Goal: Task Accomplishment & Management: Manage account settings

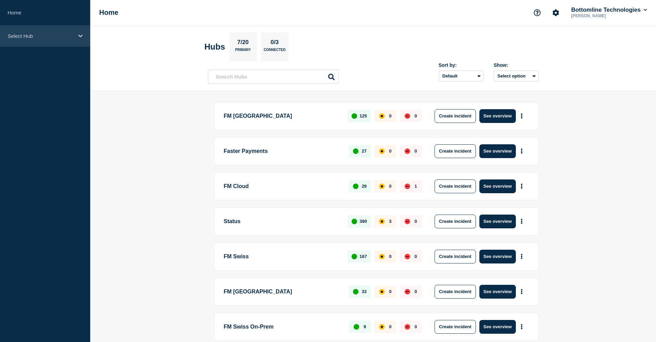
click at [26, 41] on div "Select Hub" at bounding box center [45, 35] width 90 height 21
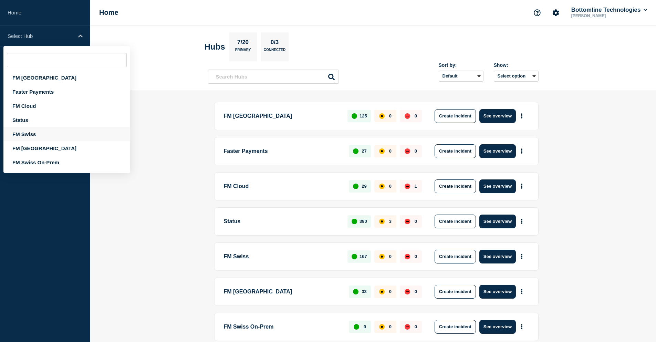
click at [34, 134] on div "FM Swiss" at bounding box center [66, 134] width 127 height 14
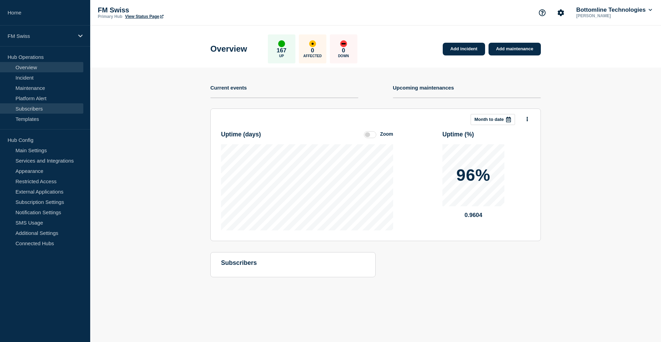
click at [29, 108] on link "Subscribers" at bounding box center [41, 108] width 83 height 10
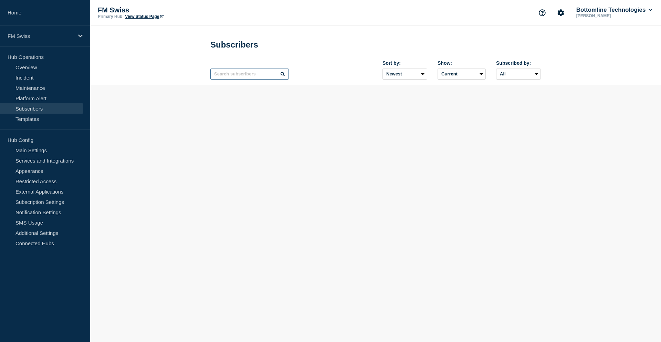
click at [228, 77] on input "text" at bounding box center [249, 74] width 78 height 11
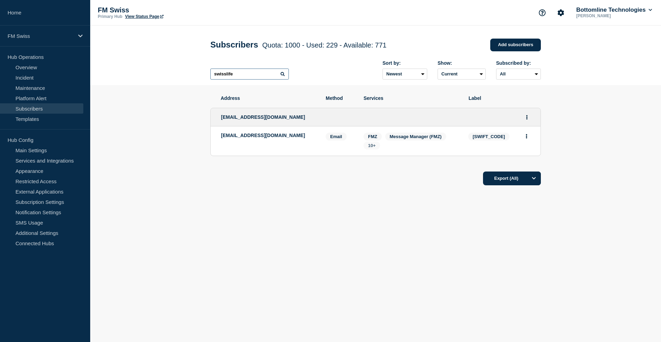
type input "swisslife"
click at [374, 149] on span "10+" at bounding box center [372, 145] width 17 height 8
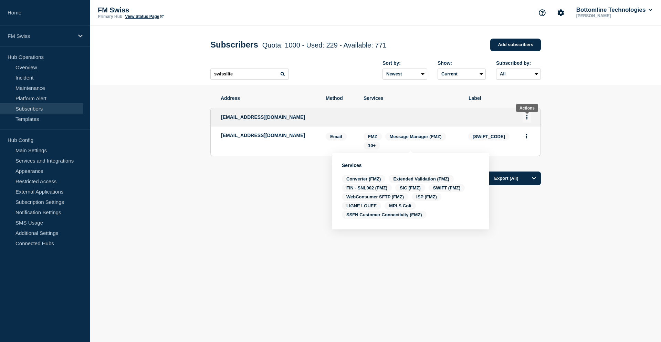
click at [528, 119] on button "Actions" at bounding box center [527, 117] width 9 height 11
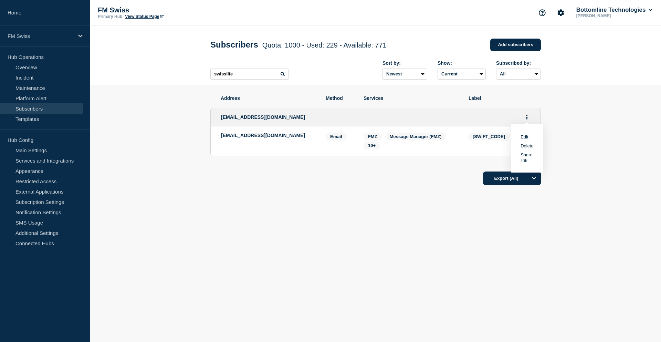
click at [526, 138] on link "Edit" at bounding box center [525, 136] width 8 height 5
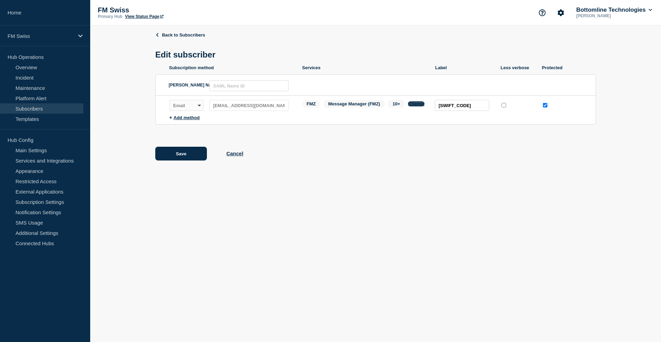
click at [412, 105] on button "Change" at bounding box center [416, 103] width 17 height 5
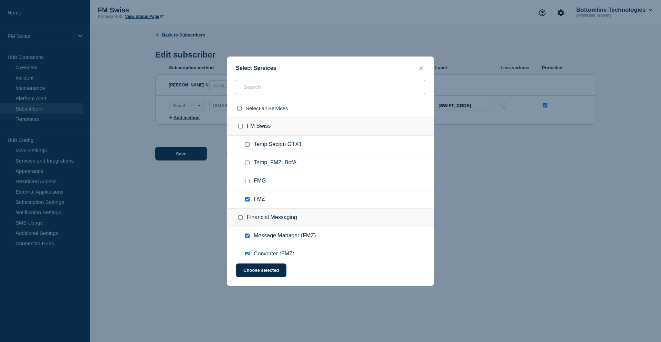
click at [257, 88] on input "text" at bounding box center [330, 87] width 189 height 14
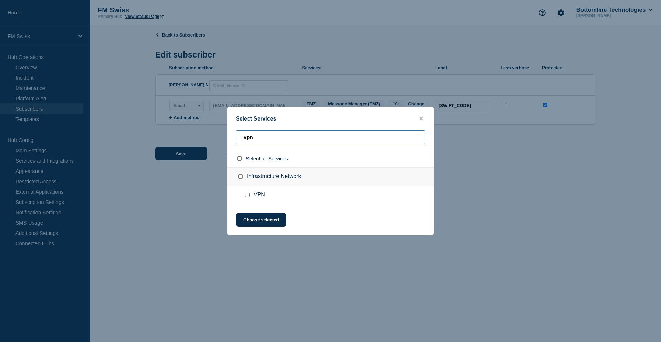
type input "vpn"
click at [245, 196] on input "VPN checkbox" at bounding box center [247, 194] width 4 height 4
checkbox input "true"
click at [255, 219] on button "Choose selected" at bounding box center [261, 220] width 51 height 14
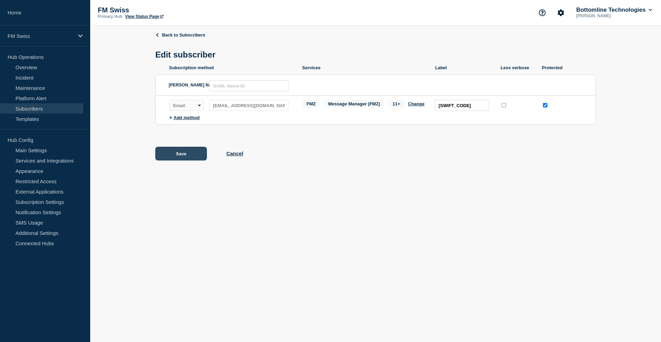
click at [191, 155] on button "Save" at bounding box center [181, 154] width 52 height 14
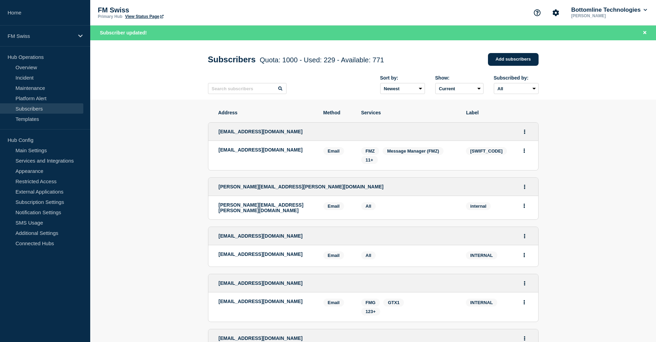
click at [286, 153] on p "[EMAIL_ADDRESS][DOMAIN_NAME]" at bounding box center [266, 150] width 94 height 6
copy p "swisslife"
click at [235, 94] on input "text" at bounding box center [247, 88] width 78 height 11
paste input "swisslife"
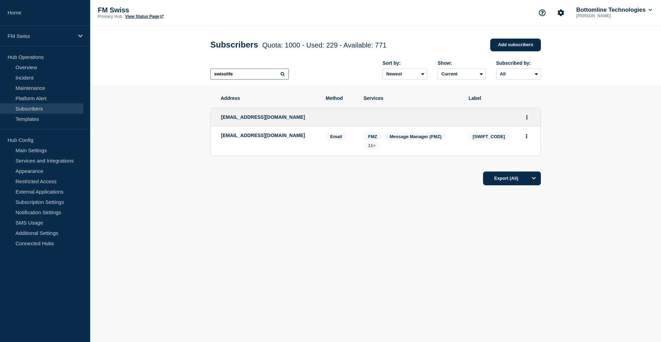
type input "swisslife"
click at [370, 148] on span "11+" at bounding box center [372, 145] width 8 height 5
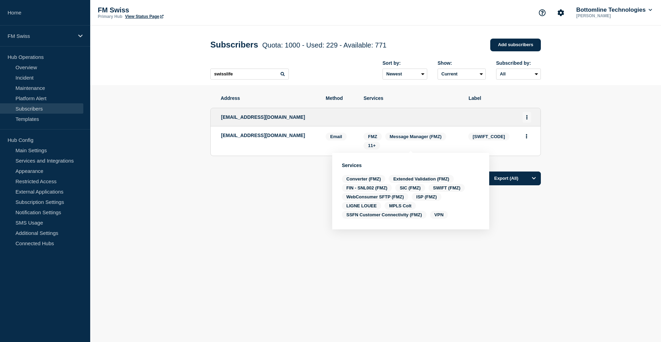
click at [528, 118] on button "Actions" at bounding box center [527, 117] width 9 height 11
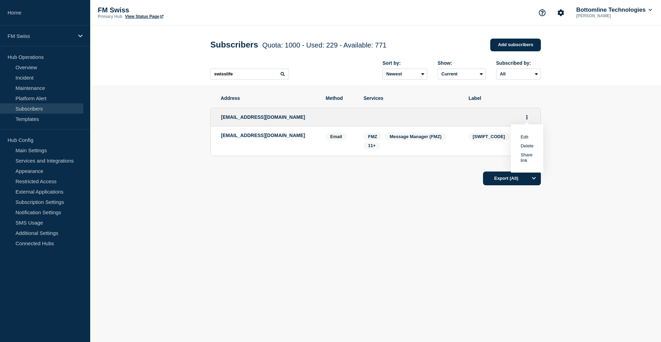
click at [526, 137] on link "Edit" at bounding box center [525, 136] width 8 height 5
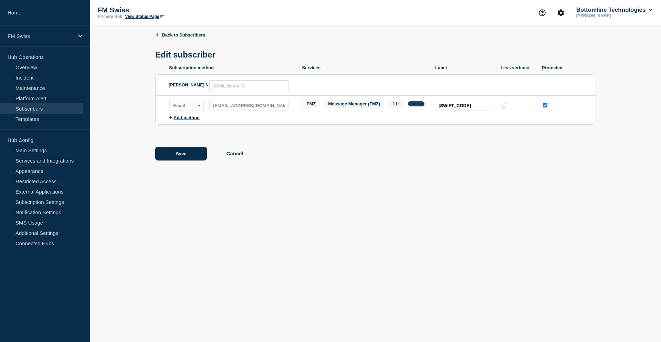
click at [416, 106] on button "Change" at bounding box center [416, 103] width 17 height 5
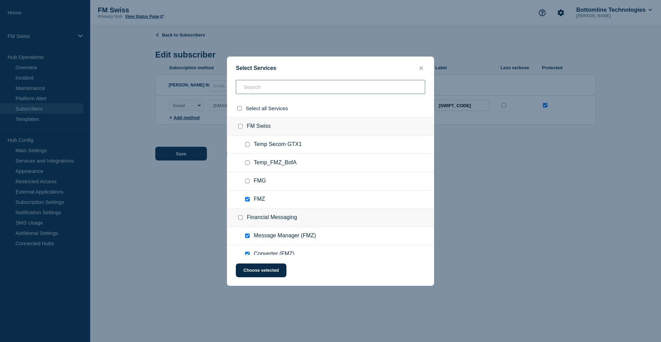
click at [261, 85] on input "text" at bounding box center [330, 87] width 189 height 14
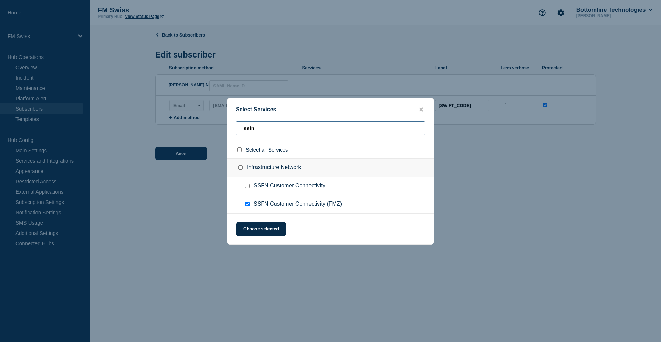
type input "ssfn"
click at [249, 204] on input "SSFN Customer Connectivity (FMZ) checkbox" at bounding box center [247, 204] width 4 height 4
checkbox input "false"
click at [247, 186] on input "SSFN Customer Connectivity checkbox" at bounding box center [247, 185] width 4 height 4
checkbox input "true"
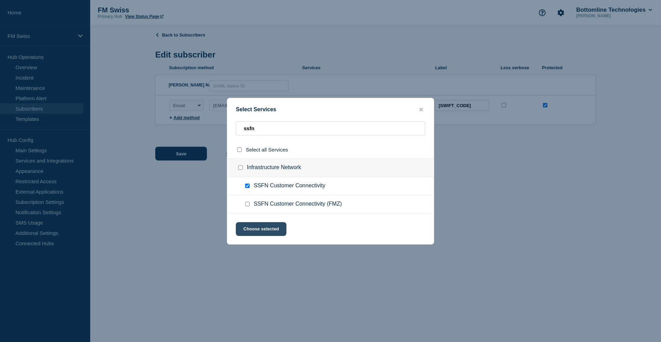
click at [258, 230] on button "Choose selected" at bounding box center [261, 229] width 51 height 14
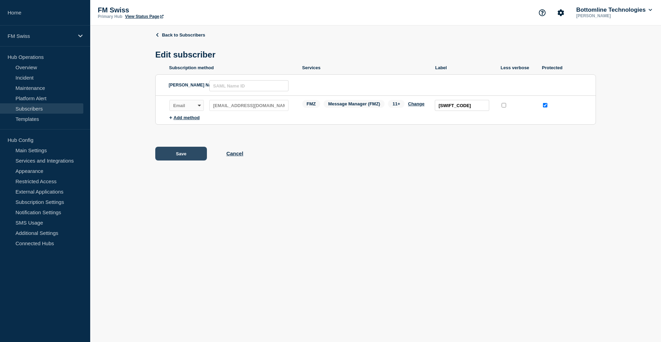
click at [178, 159] on button "Save" at bounding box center [181, 154] width 52 height 14
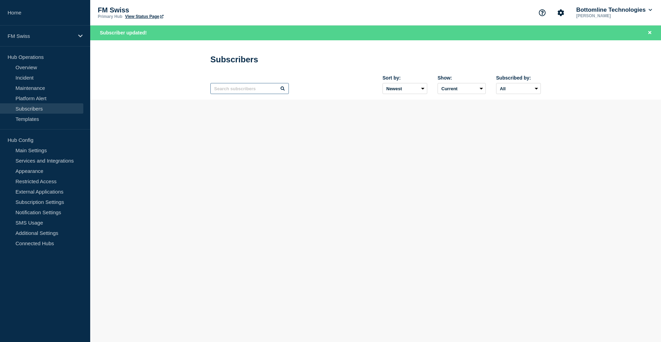
click at [229, 90] on input "text" at bounding box center [249, 88] width 78 height 11
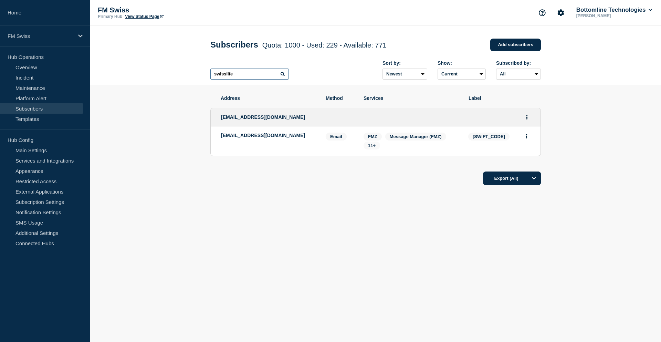
type input "swisslife"
click at [369, 145] on span "11+" at bounding box center [372, 145] width 8 height 5
